Goal: Check status: Check status

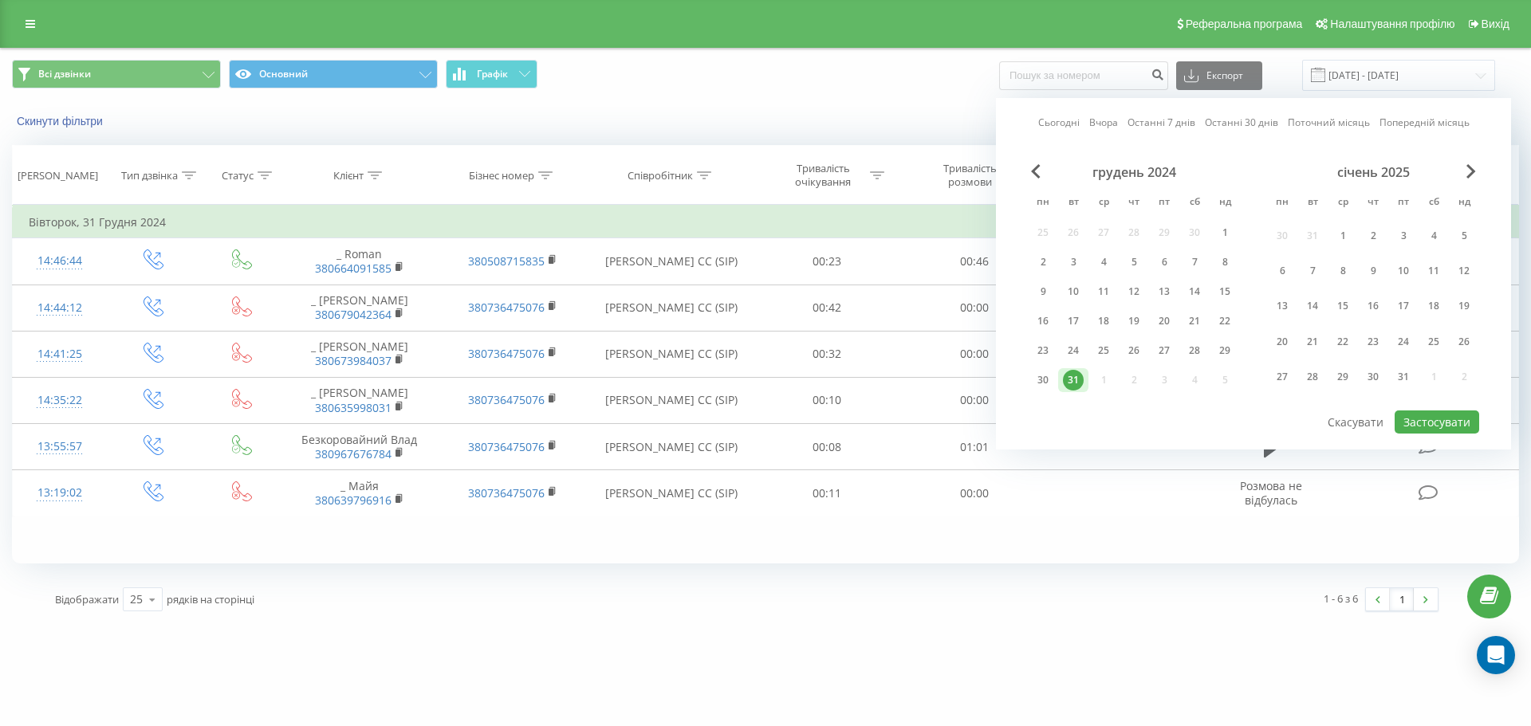
click at [1043, 111] on div "Сьогодні Вчора Останні 7 днів Останні 30 днів Поточний місяць Попередній місяць…" at bounding box center [1253, 274] width 515 height 352
click at [1056, 120] on link "Сьогодні" at bounding box center [1058, 122] width 41 height 15
click at [1423, 422] on button "Застосувати" at bounding box center [1437, 422] width 85 height 23
type input "[DATE] - [DATE]"
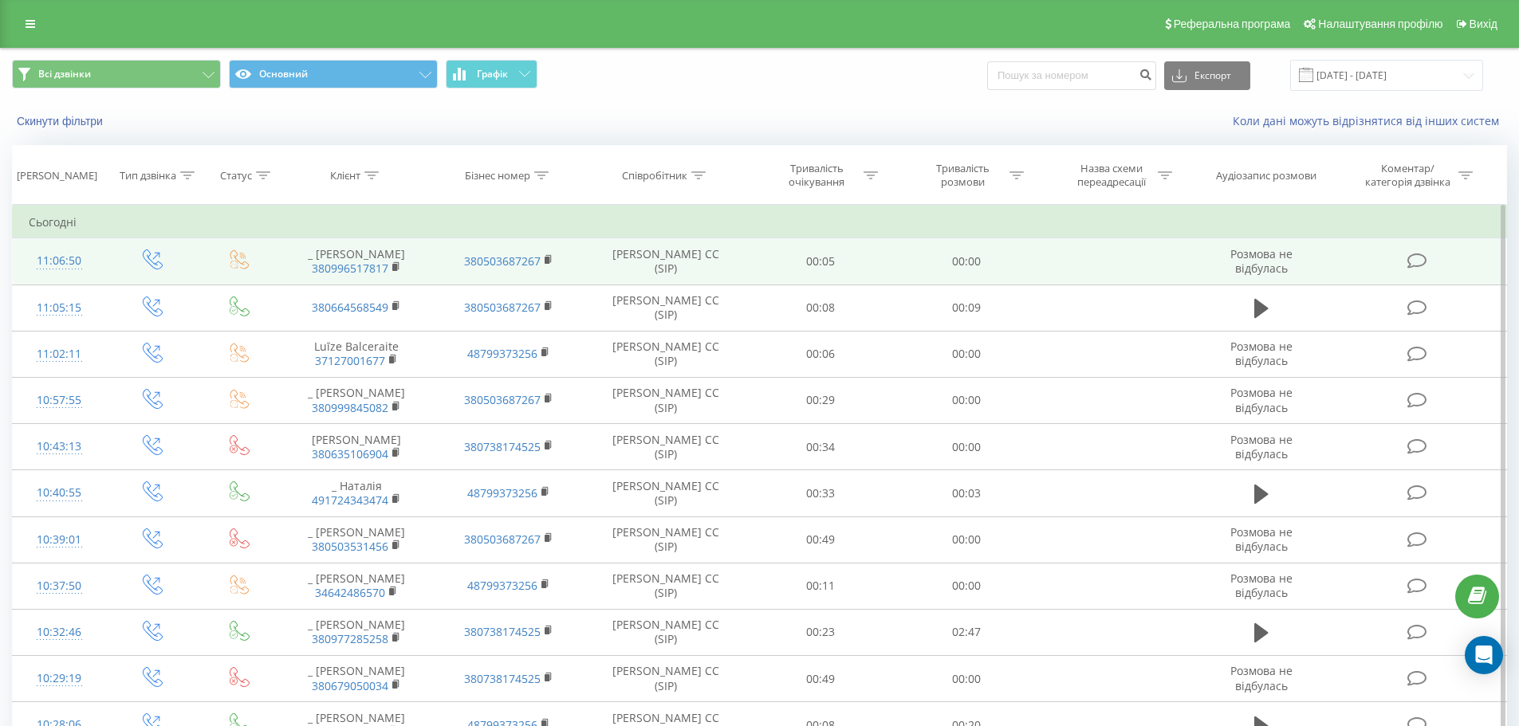
click at [869, 270] on td "00:05" at bounding box center [821, 261] width 146 height 46
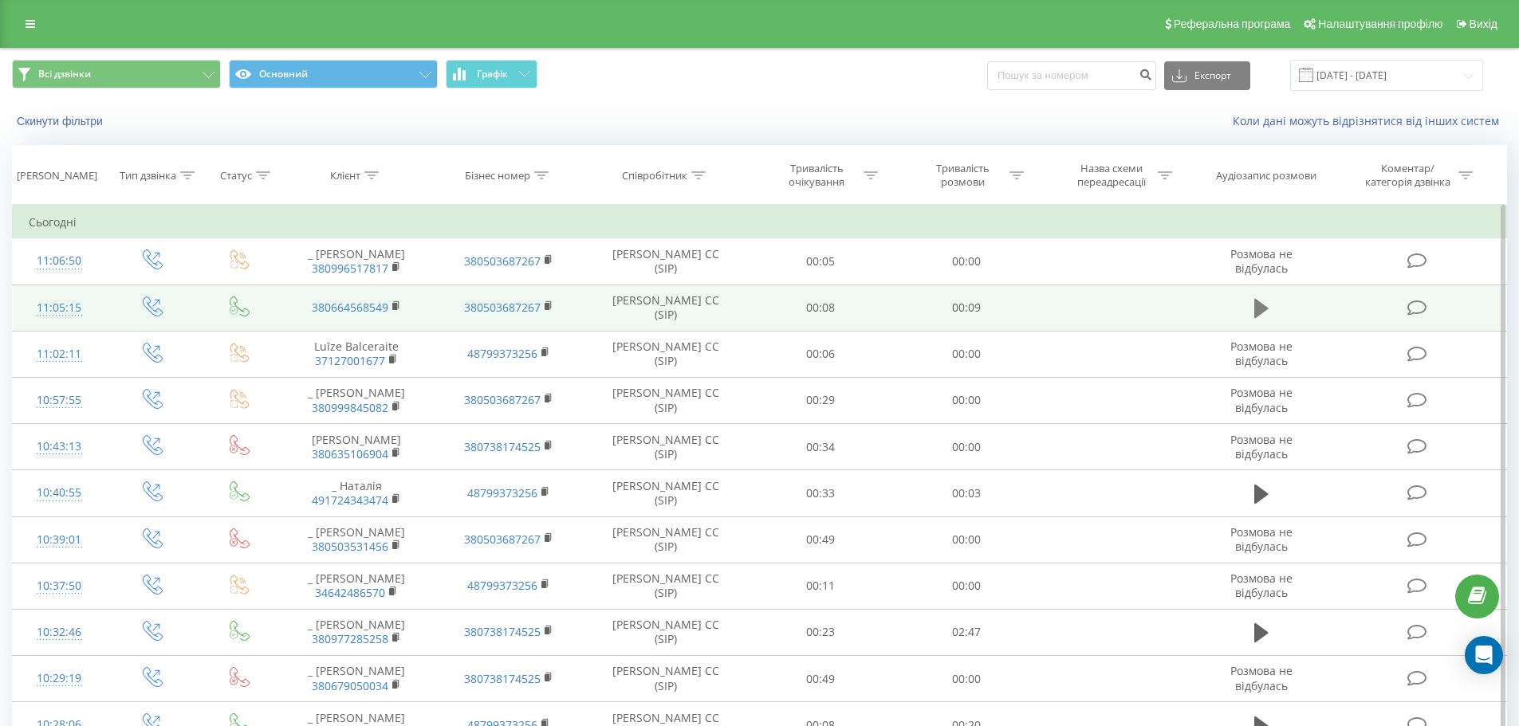
click at [1261, 309] on icon at bounding box center [1261, 308] width 14 height 19
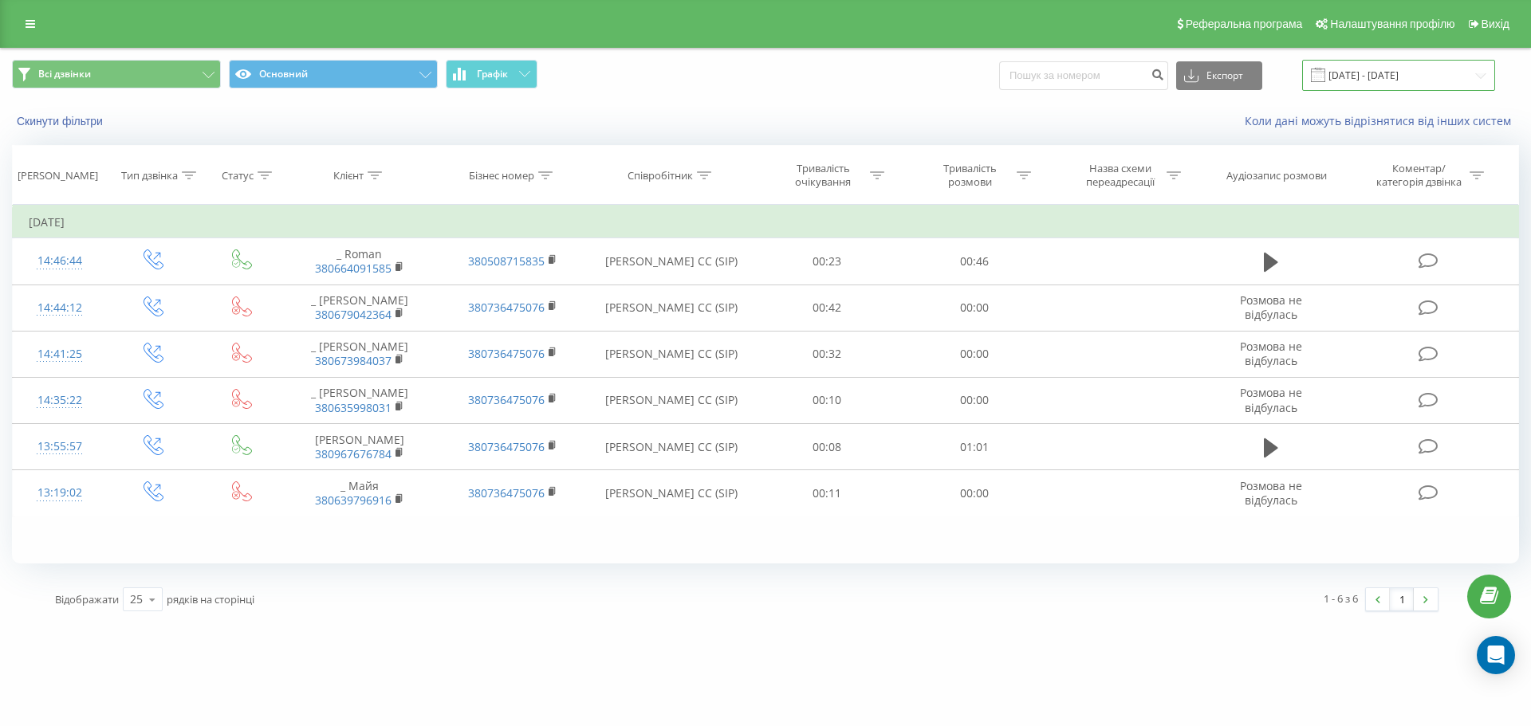
click at [1360, 80] on input "[DATE] - [DATE]" at bounding box center [1398, 75] width 193 height 31
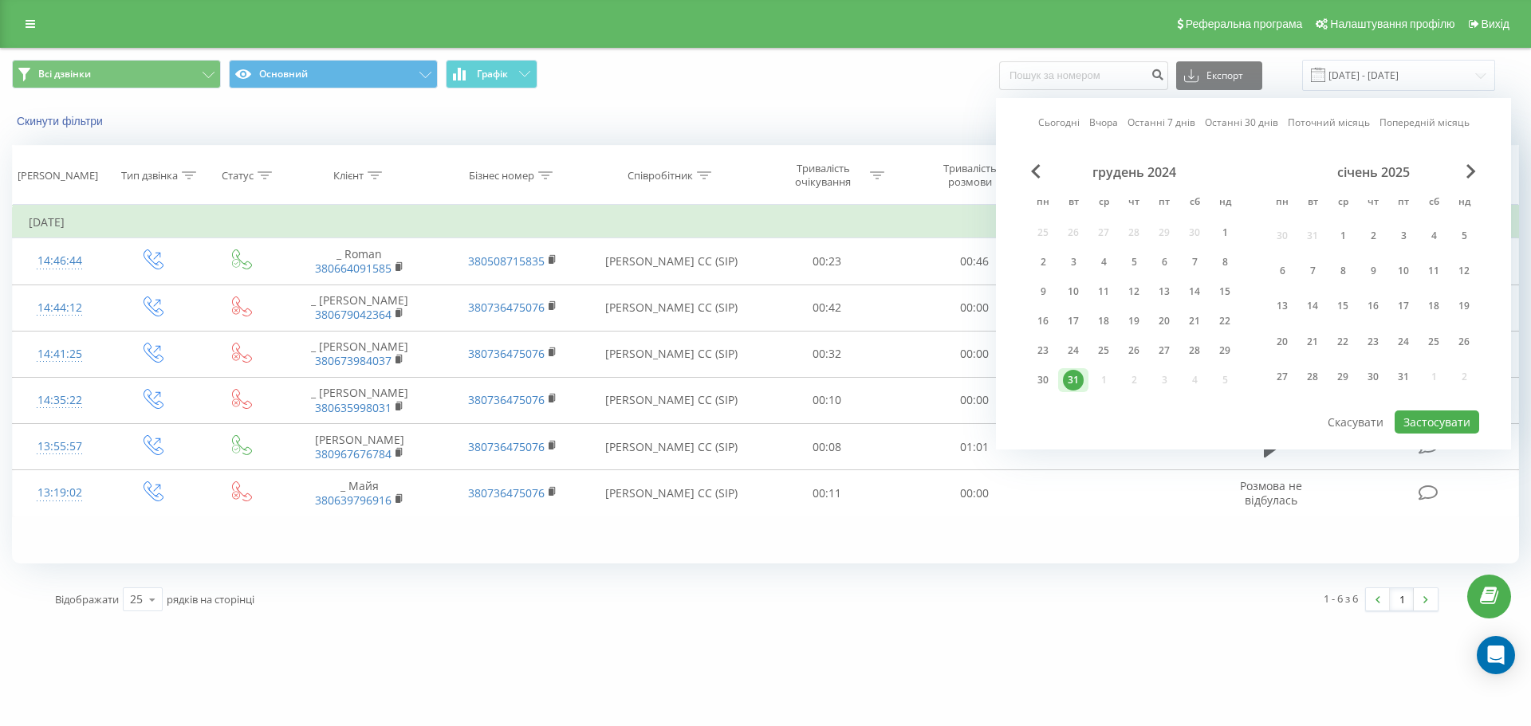
click at [1041, 113] on div "Сьогодні Вчора Останні 7 днів Останні 30 днів Поточний місяць Попередній місяць…" at bounding box center [1253, 274] width 515 height 352
click at [1060, 124] on link "Сьогодні" at bounding box center [1058, 122] width 41 height 15
click at [1416, 416] on button "Застосувати" at bounding box center [1437, 422] width 85 height 23
type input "[DATE] - [DATE]"
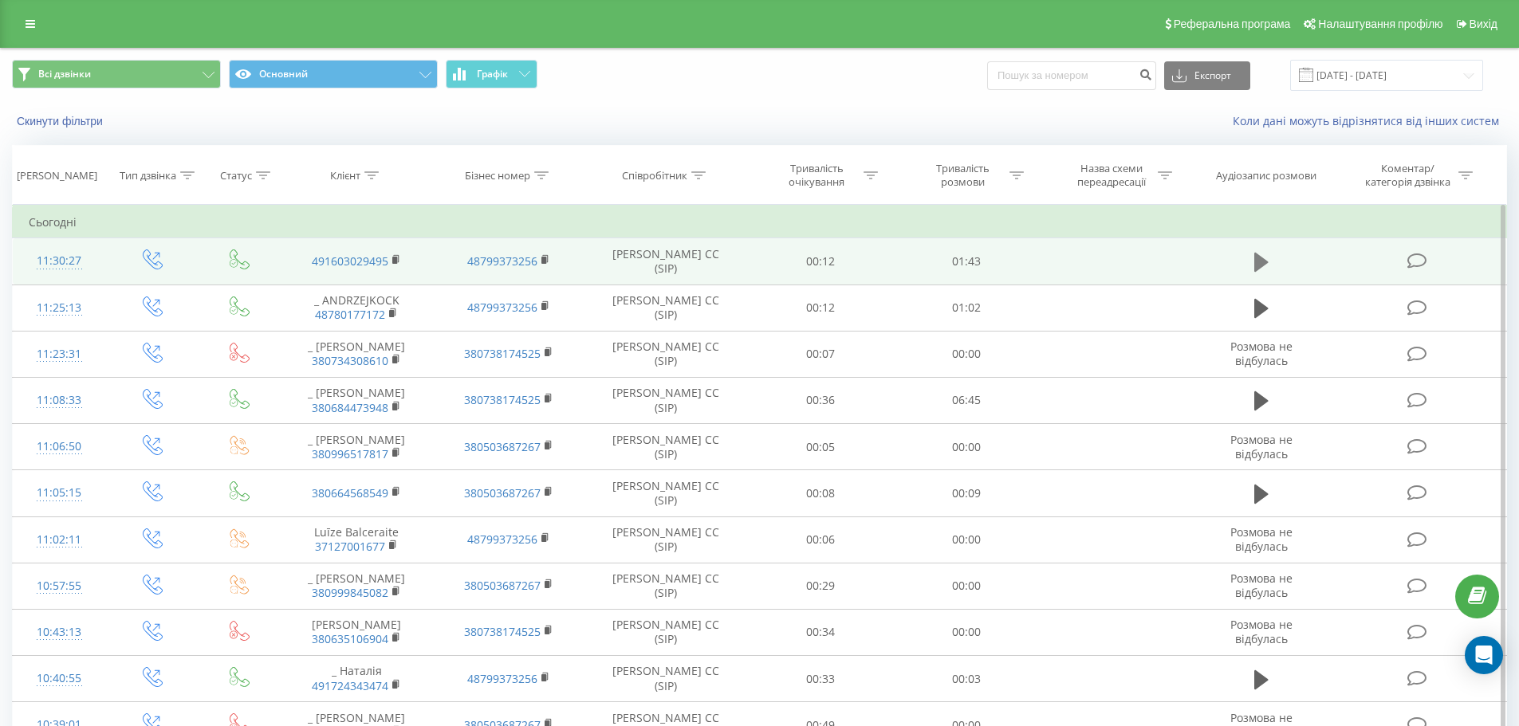
click at [1264, 262] on icon at bounding box center [1261, 262] width 14 height 19
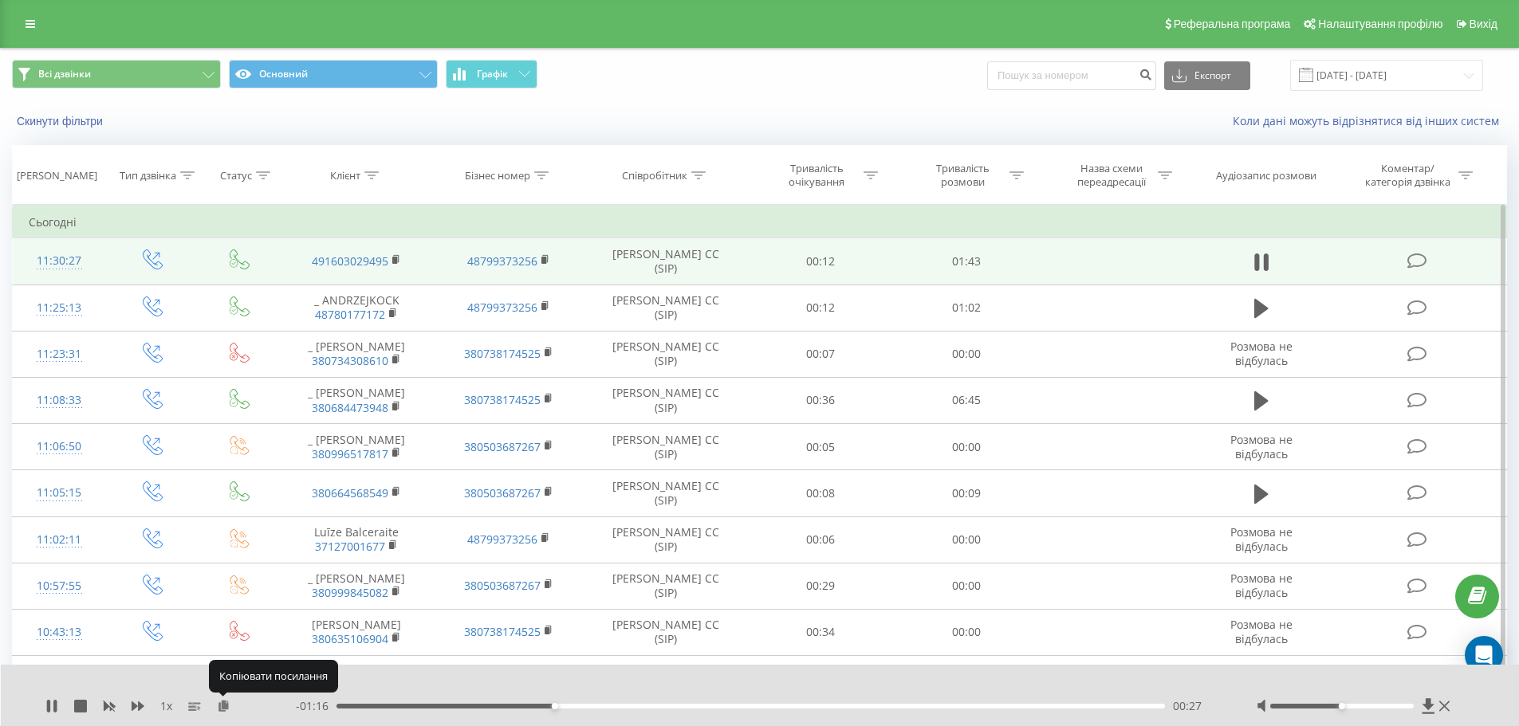
drag, startPoint x: 223, startPoint y: 708, endPoint x: 375, endPoint y: 715, distance: 151.7
click at [390, 715] on div "1 x - 01:16 00:27 00:27" at bounding box center [760, 695] width 1519 height 61
click at [225, 705] on icon at bounding box center [224, 705] width 14 height 11
